Goal: Task Accomplishment & Management: Complete application form

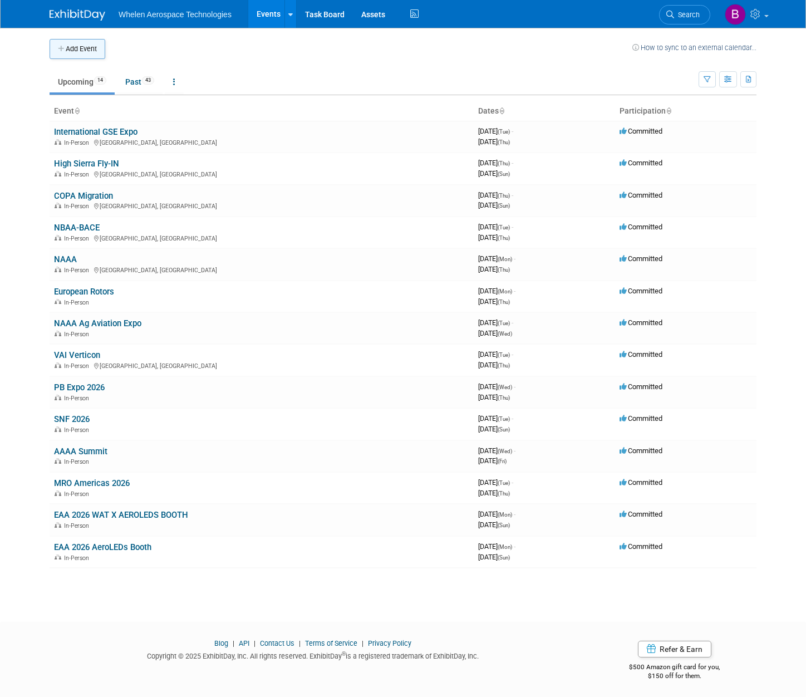
click at [84, 52] on button "Add Event" at bounding box center [78, 49] width 56 height 20
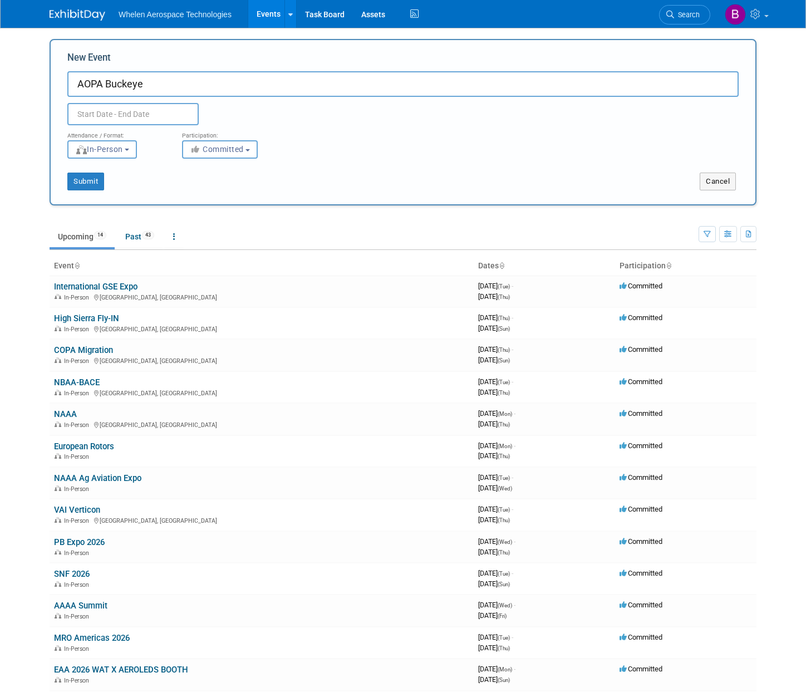
type input "AOPA Buckeye"
click at [124, 115] on input "text" at bounding box center [132, 114] width 131 height 22
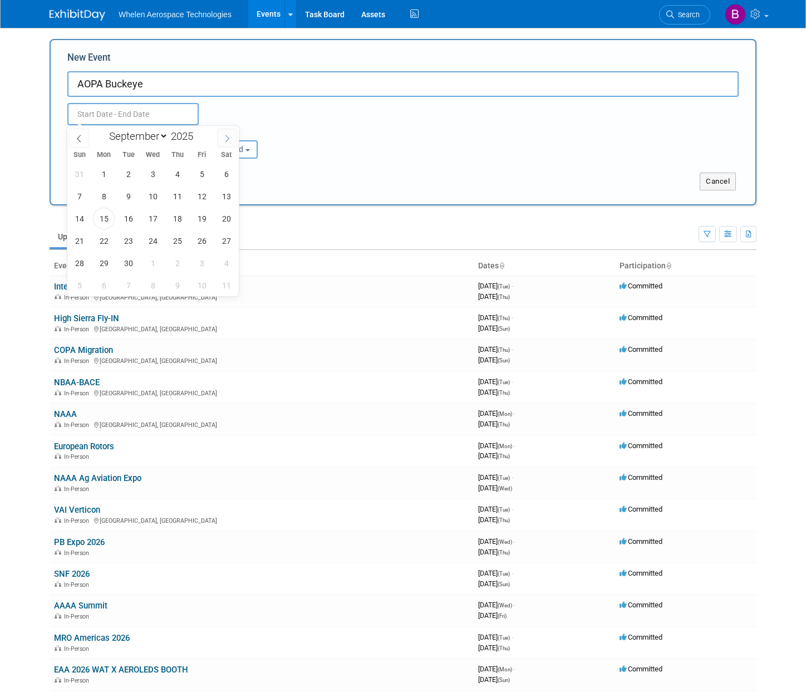
click at [226, 134] on span at bounding box center [227, 138] width 20 height 19
select select "11"
click at [226, 134] on span at bounding box center [227, 138] width 20 height 19
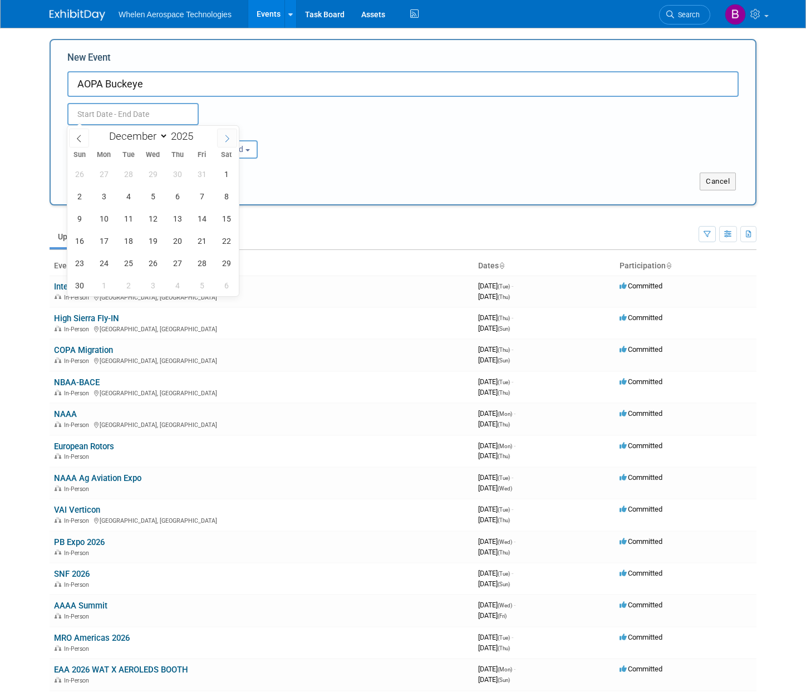
type input "2026"
click at [226, 134] on span at bounding box center [227, 138] width 20 height 19
select select "1"
click at [205, 199] on span "13" at bounding box center [202, 196] width 22 height 22
click at [74, 218] on span "15" at bounding box center [79, 219] width 22 height 22
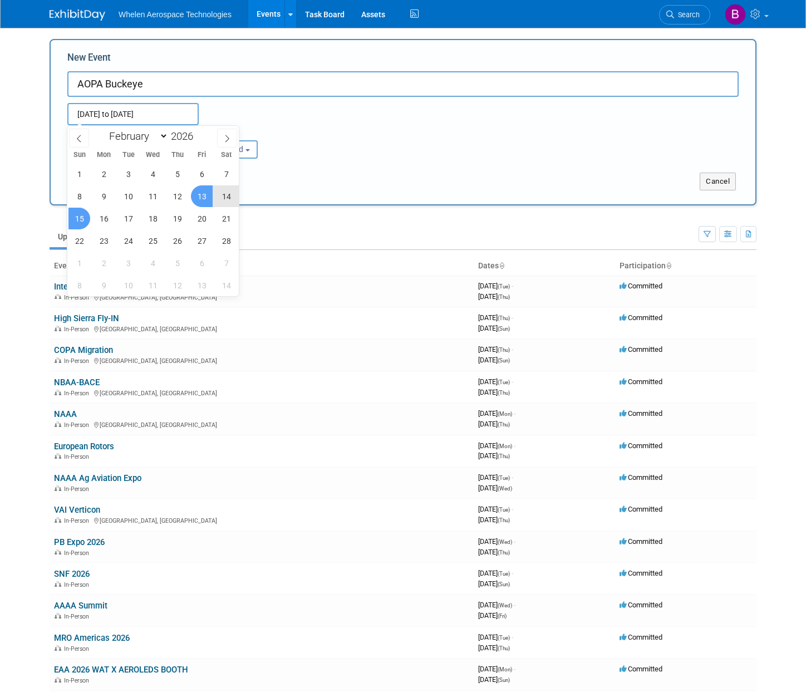
type input "[DATE] to [DATE]"
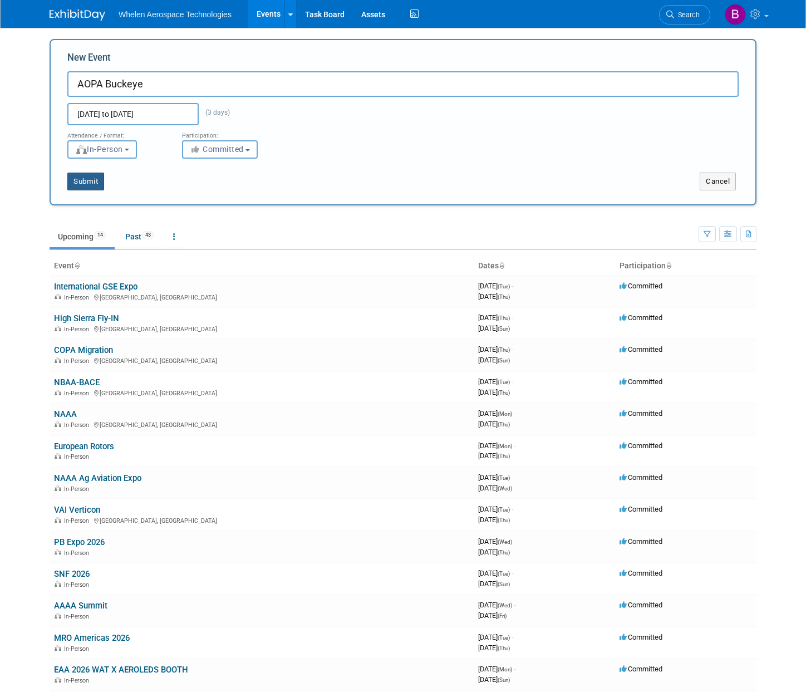
click at [95, 179] on button "Submit" at bounding box center [85, 182] width 37 height 18
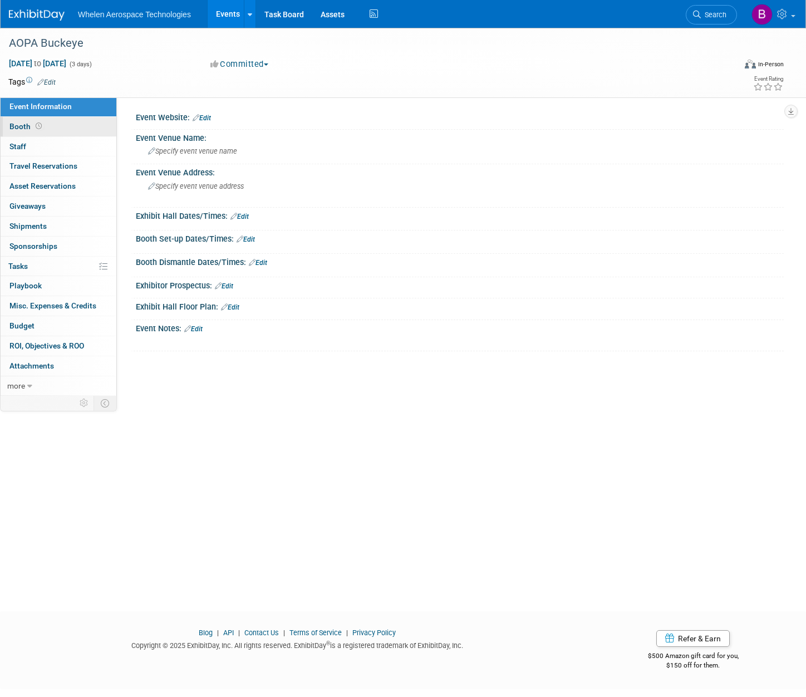
click at [49, 127] on link "Booth" at bounding box center [59, 126] width 116 height 19
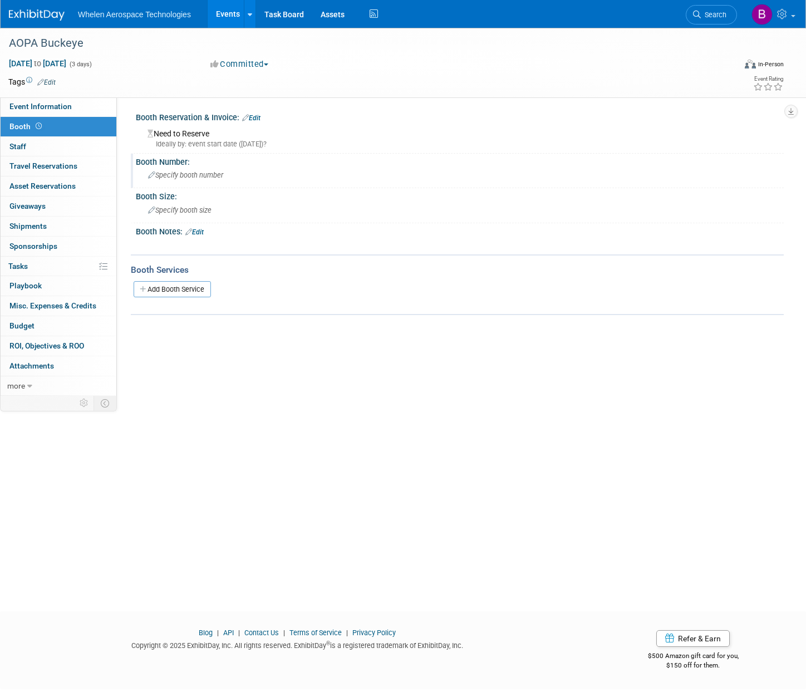
click at [197, 173] on span "Specify booth number" at bounding box center [185, 175] width 75 height 8
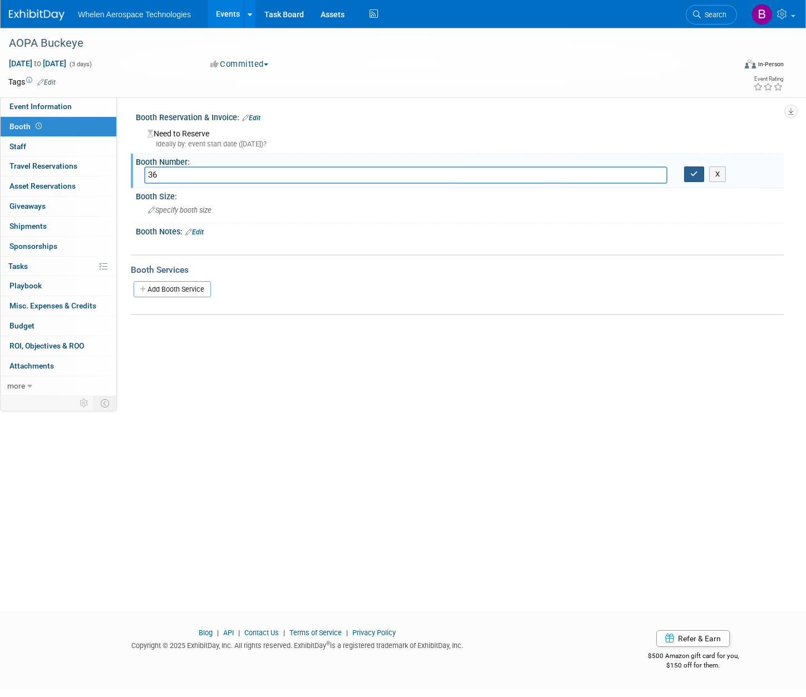
type input "36"
click at [698, 173] on icon "button" at bounding box center [694, 173] width 8 height 7
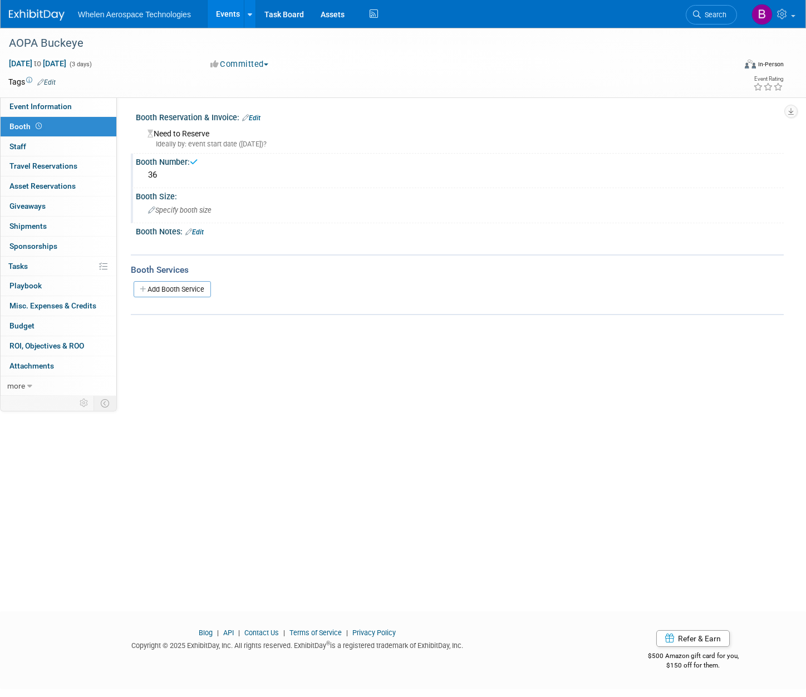
click at [249, 204] on div "Specify booth size" at bounding box center [459, 210] width 631 height 17
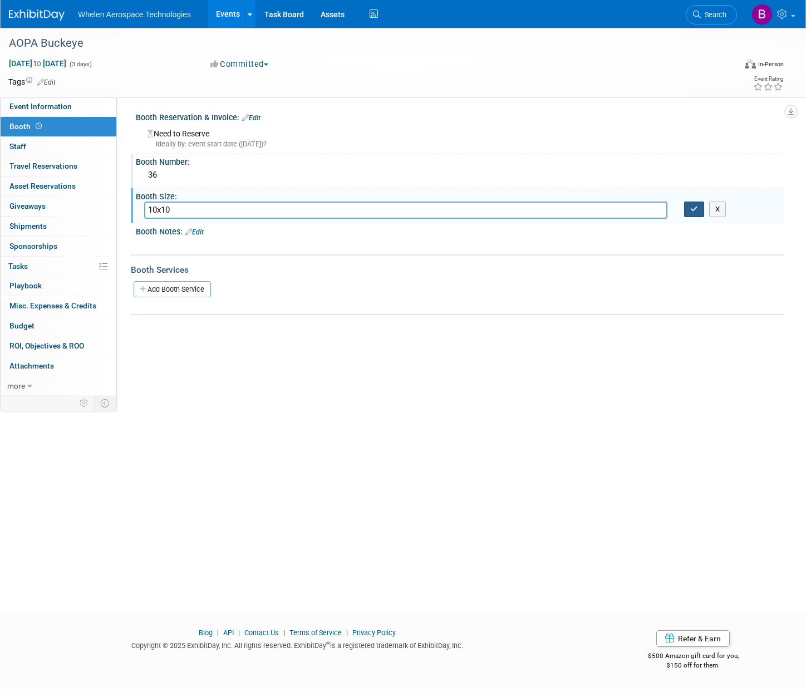
type input "10x10"
click at [694, 205] on icon "button" at bounding box center [694, 208] width 8 height 7
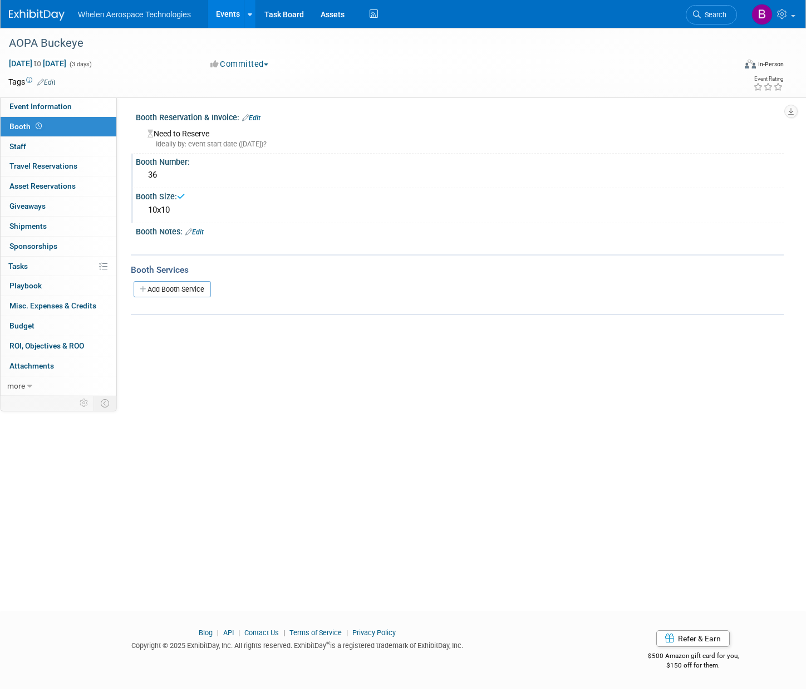
click at [254, 112] on div "Booth Reservation & Invoice: Edit" at bounding box center [460, 116] width 648 height 14
click at [256, 114] on link "Edit" at bounding box center [251, 118] width 18 height 8
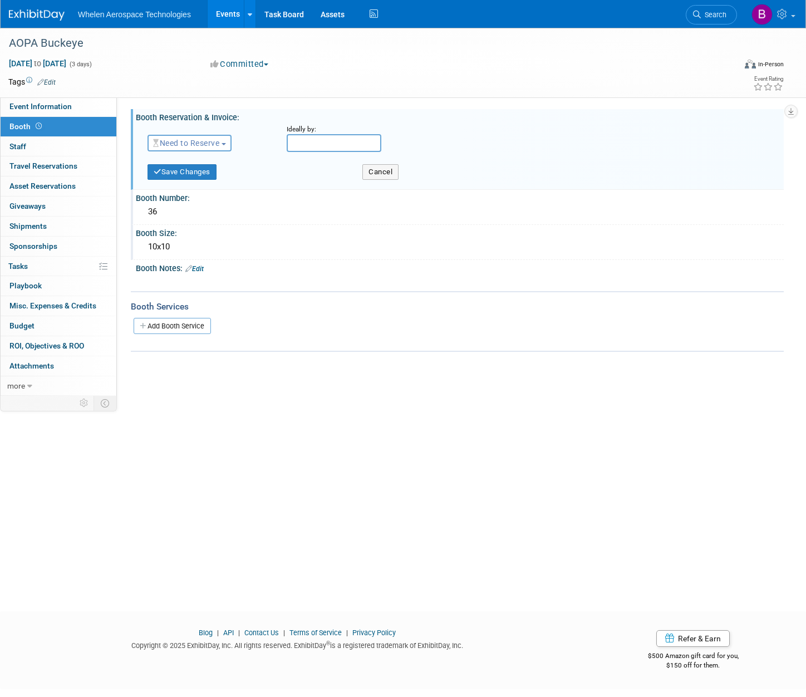
click at [192, 146] on span "Need to Reserve" at bounding box center [186, 143] width 66 height 9
click at [206, 179] on link "Reserved" at bounding box center [207, 178] width 119 height 16
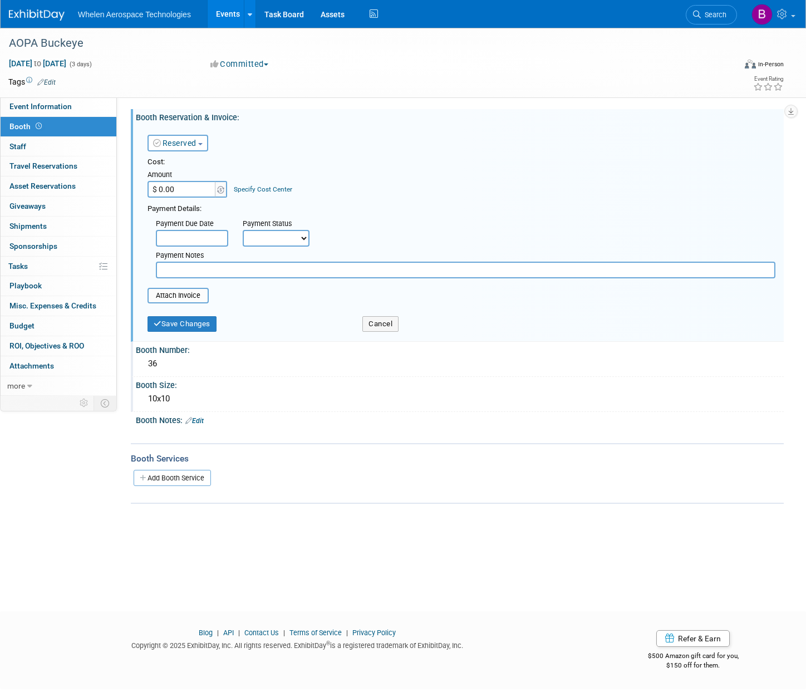
select select "1"
click at [196, 268] on input "text" at bounding box center [466, 270] width 620 height 17
type input "Credit from AeroLEDs previous agreement with AOPA. No charge for booth space."
click at [206, 316] on button "Save Changes" at bounding box center [182, 324] width 69 height 16
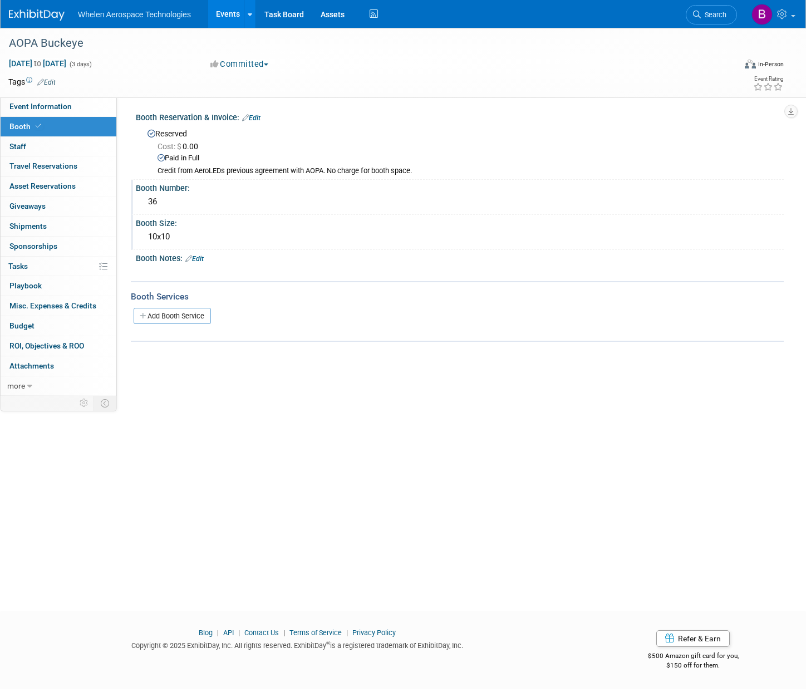
click at [199, 255] on link "Edit" at bounding box center [194, 259] width 18 height 8
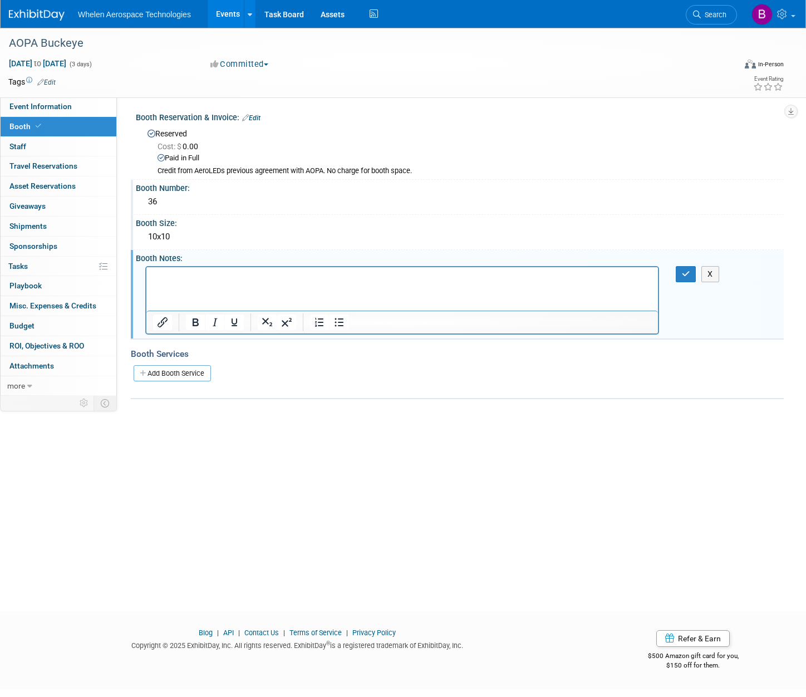
paste body "Rich Text Area. Press ALT-0 for help."
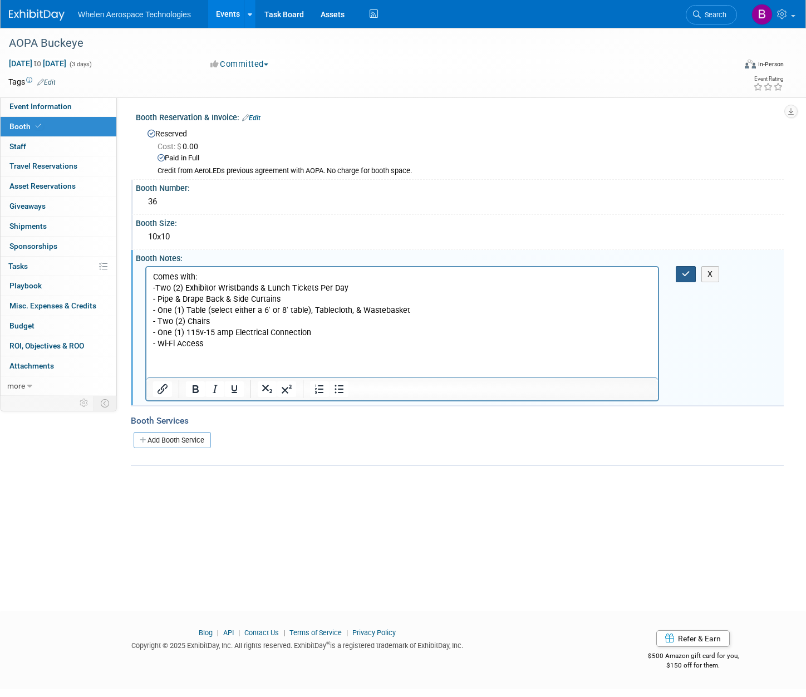
click at [683, 270] on icon "button" at bounding box center [686, 274] width 8 height 8
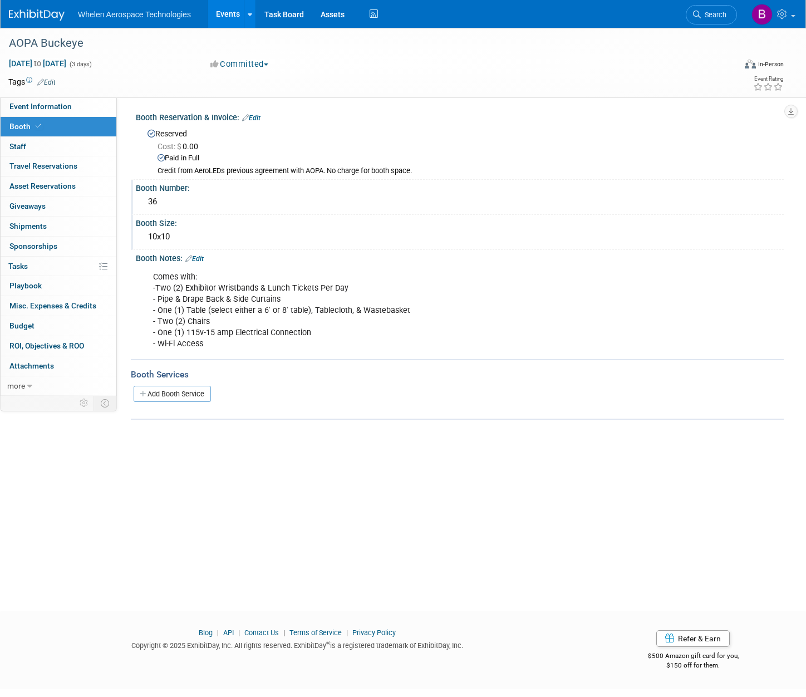
click at [224, 13] on link "Events" at bounding box center [228, 14] width 41 height 28
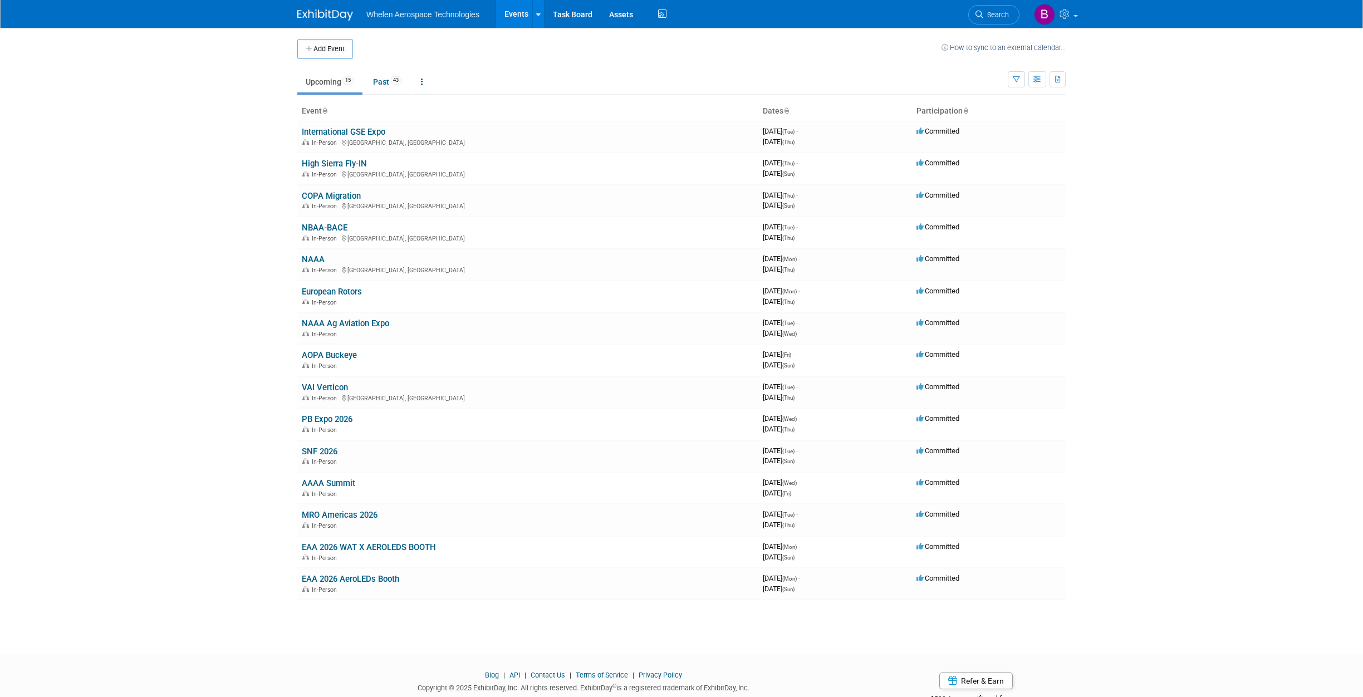
click at [327, 16] on img at bounding box center [325, 14] width 56 height 11
